Goal: Transaction & Acquisition: Purchase product/service

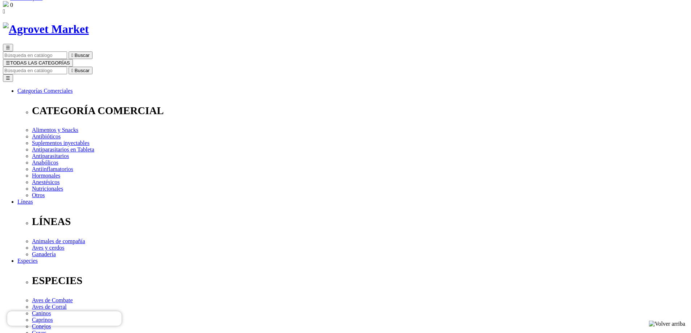
scroll to position [36, 0]
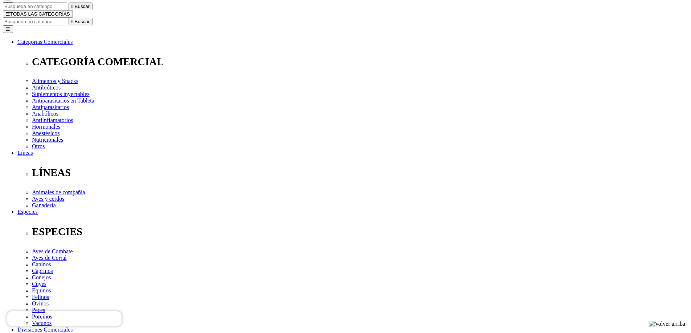
scroll to position [109, 0]
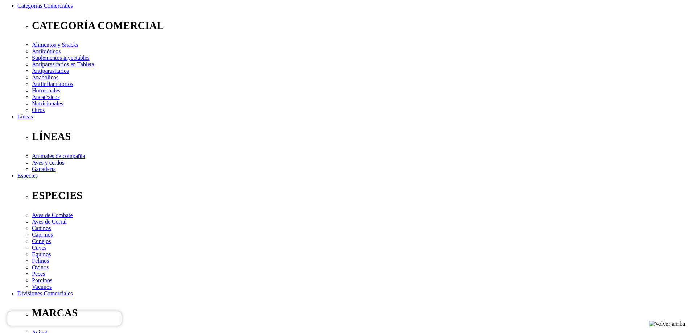
checkbox input "true"
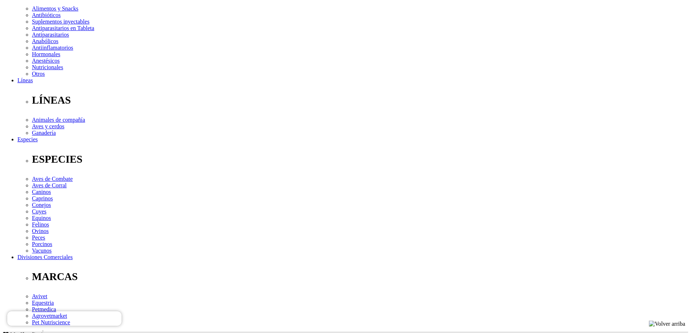
scroll to position [109, 0]
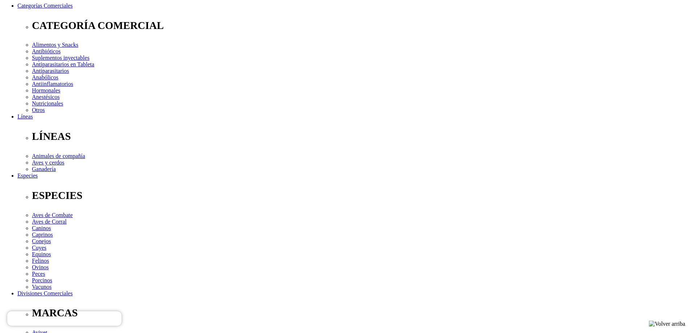
checkbox input "true"
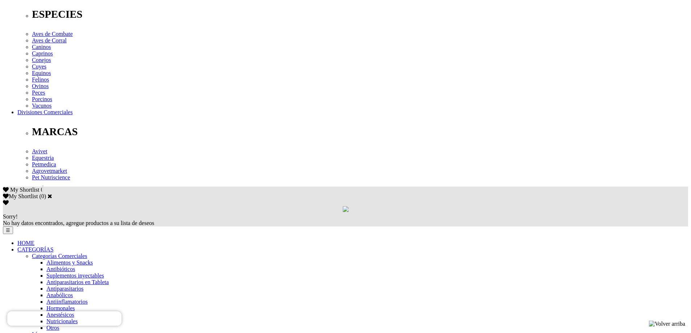
scroll to position [326, 0]
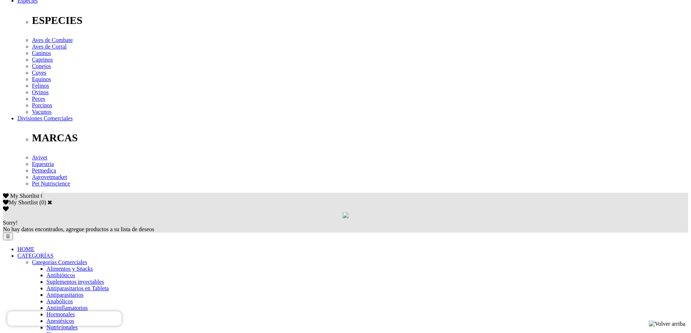
scroll to position [290, 0]
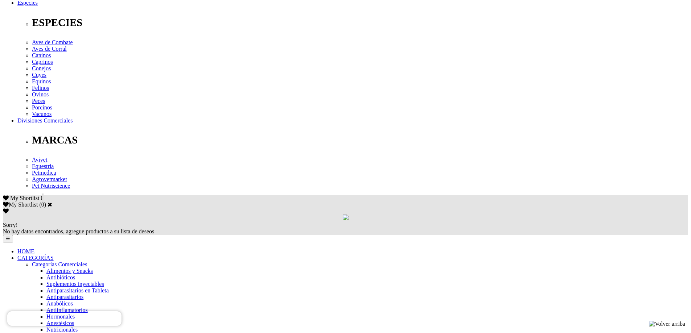
scroll to position [326, 0]
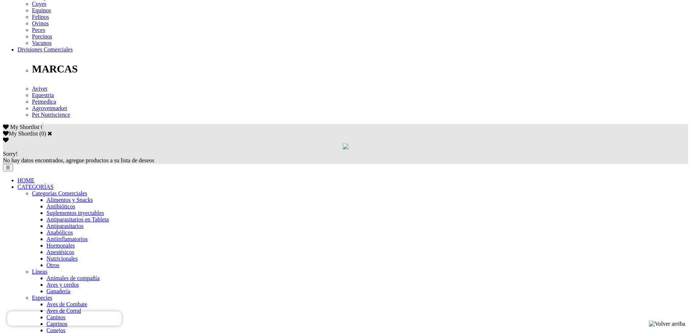
scroll to position [363, 0]
